Goal: Task Accomplishment & Management: Manage account settings

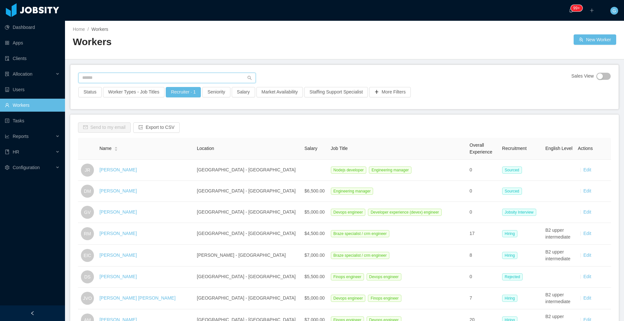
click at [107, 80] on input "text" at bounding box center [166, 78] width 177 height 10
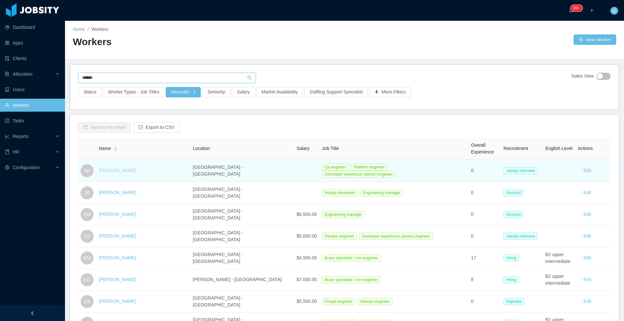
type input "******"
click at [130, 170] on link "Andrey Hitoshi" at bounding box center [117, 170] width 37 height 5
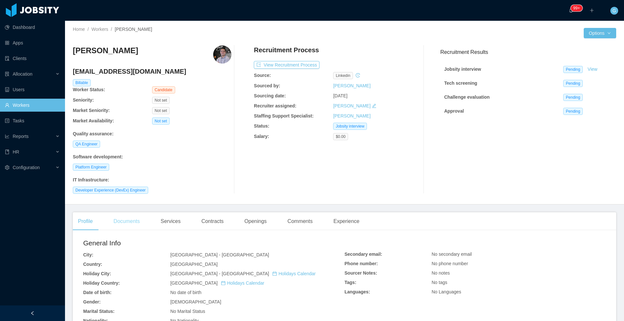
click at [141, 220] on div "Documents" at bounding box center [126, 221] width 37 height 18
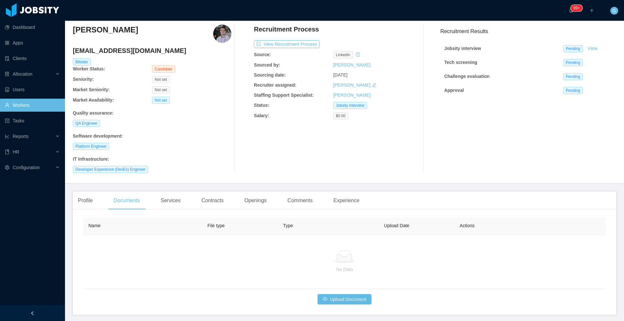
scroll to position [41, 0]
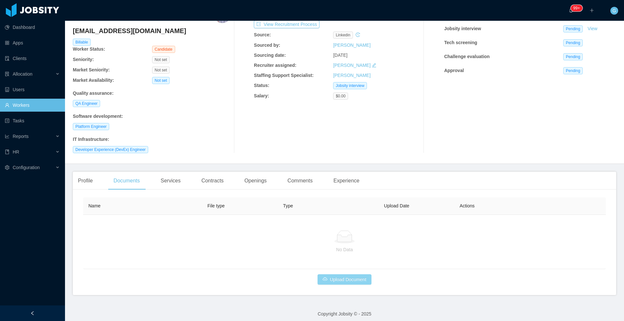
click at [325, 284] on button "Upload Document" at bounding box center [344, 279] width 54 height 10
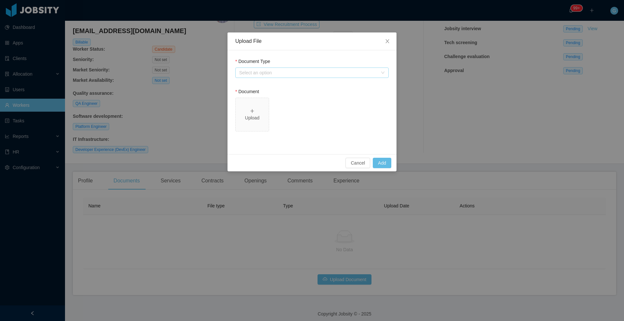
click at [264, 75] on div "Select an option" at bounding box center [308, 72] width 138 height 6
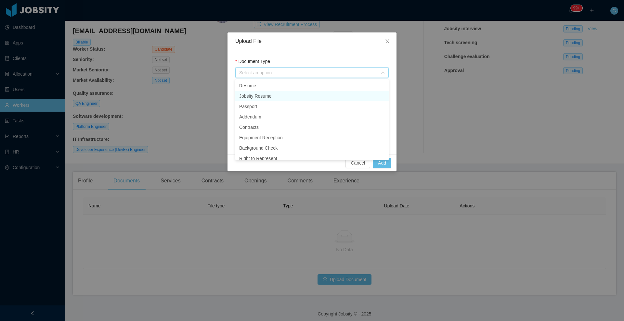
click at [262, 95] on li "Jobsity Resume" at bounding box center [311, 96] width 153 height 10
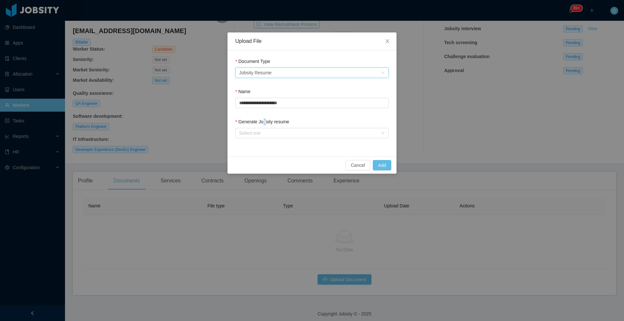
click at [265, 124] on label "Generate Jobsity resume" at bounding box center [262, 121] width 54 height 5
click at [268, 133] on div "Select one" at bounding box center [308, 133] width 138 height 6
click at [253, 146] on li "From Template" at bounding box center [311, 146] width 153 height 10
click at [326, 119] on div "Generate Jobsity resume" at bounding box center [311, 123] width 153 height 9
click at [380, 163] on button "Add" at bounding box center [381, 165] width 19 height 10
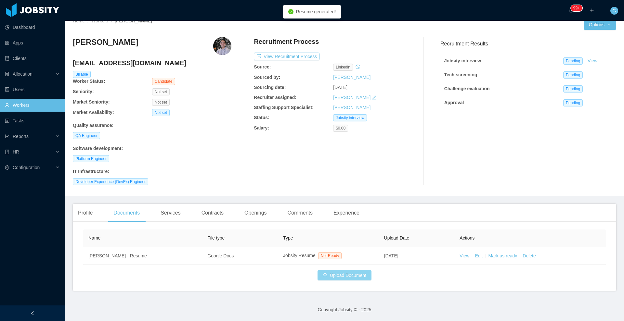
scroll to position [8, 0]
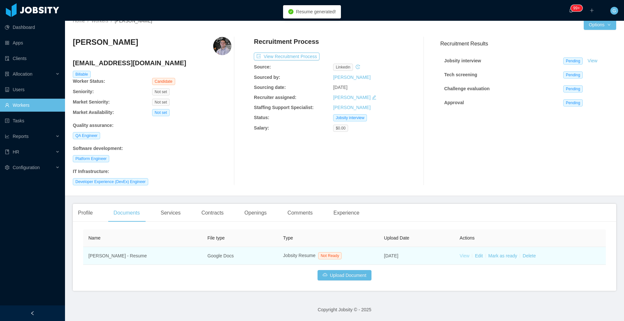
click at [461, 255] on link "View" at bounding box center [464, 255] width 10 height 5
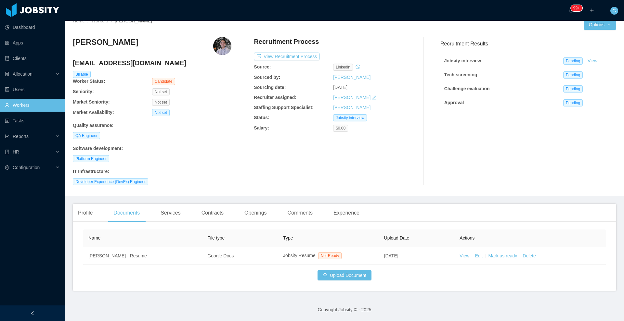
click at [108, 63] on h4 "andreyhitoshi1997@gmail.com" at bounding box center [152, 62] width 158 height 9
copy h4 "andreyhitoshi1997@gmail.com"
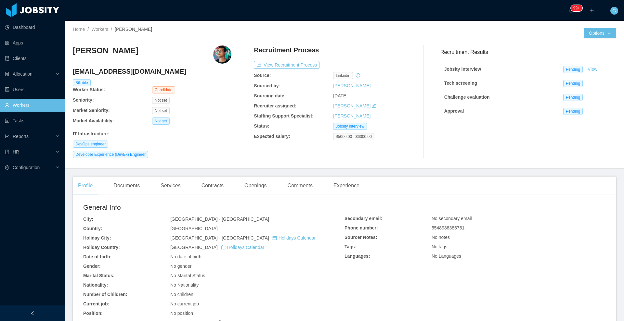
click at [110, 69] on h4 "[EMAIL_ADDRESS][DOMAIN_NAME]" at bounding box center [152, 71] width 158 height 9
click at [110, 69] on h4 "viana_gab2001@hotmail.com" at bounding box center [152, 71] width 158 height 9
copy h4 "viana_gab2001@hotmail.com"
click at [135, 188] on div "Documents" at bounding box center [126, 186] width 37 height 18
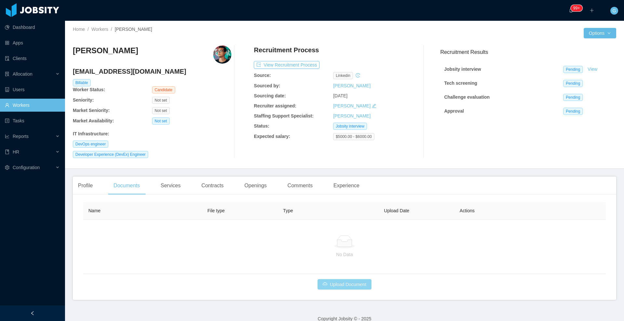
click at [337, 289] on button "Upload Document" at bounding box center [344, 284] width 54 height 10
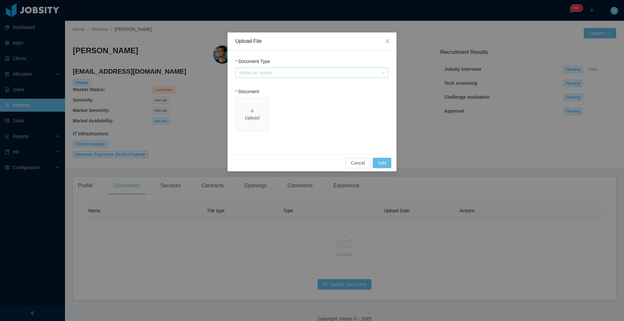
click at [251, 71] on div "Select an option" at bounding box center [308, 72] width 138 height 6
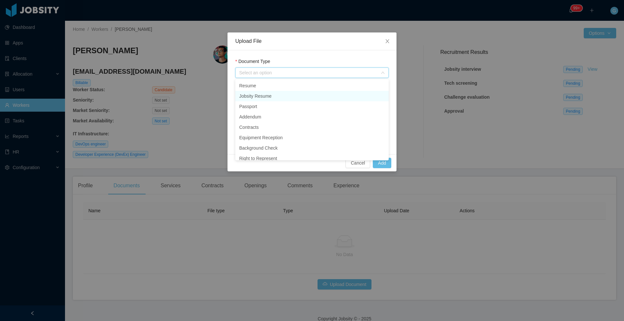
click at [257, 100] on li "Jobsity Resume" at bounding box center [311, 96] width 153 height 10
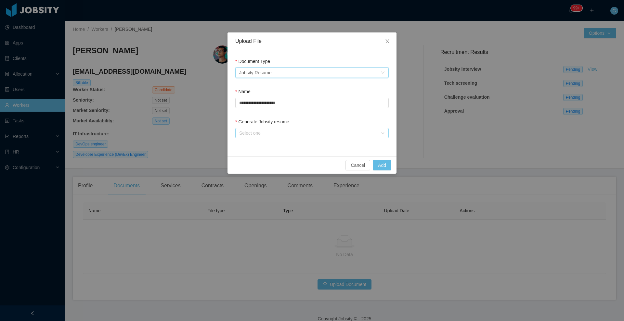
click at [252, 133] on div "Select one" at bounding box center [308, 133] width 138 height 6
click at [259, 143] on li "From Template" at bounding box center [311, 146] width 153 height 10
click at [384, 164] on button "Add" at bounding box center [381, 165] width 19 height 10
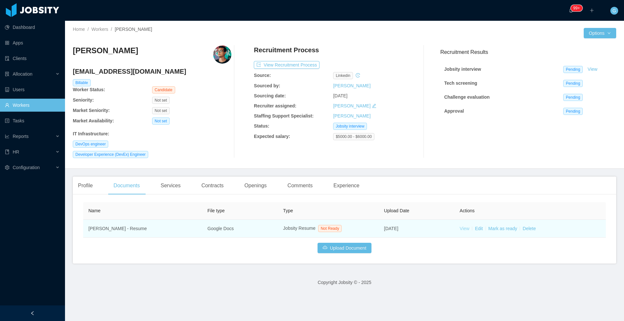
click at [460, 227] on link "View" at bounding box center [464, 228] width 10 height 5
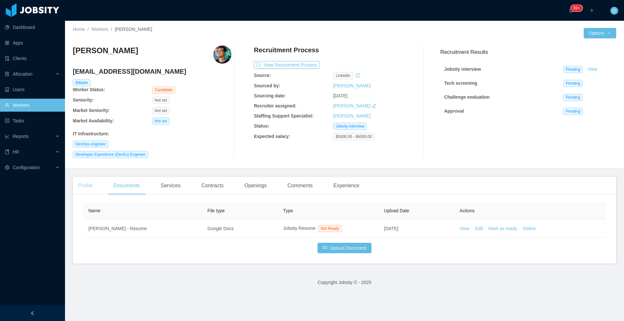
click at [82, 193] on div "Profile" at bounding box center [85, 186] width 25 height 18
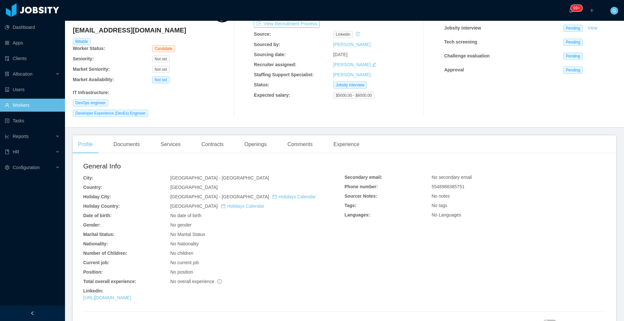
scroll to position [109, 0]
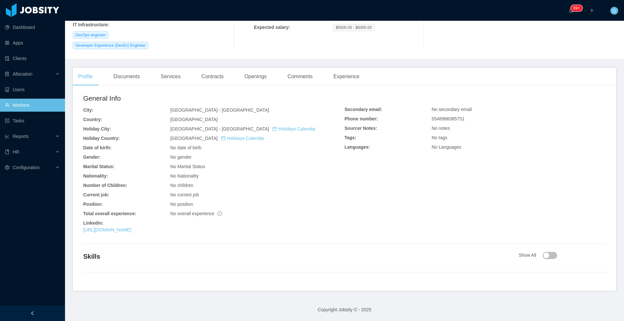
click at [122, 224] on div "Linkedin:" at bounding box center [213, 223] width 261 height 7
click at [125, 235] on div "General Info City: Florianópolis - Santa Catarina Country: Brazil Holiday City:…" at bounding box center [213, 164] width 261 height 143
click at [125, 231] on link "https://www.linkedin.com/in/vianaz" at bounding box center [107, 229] width 48 height 5
